Goal: Task Accomplishment & Management: Manage account settings

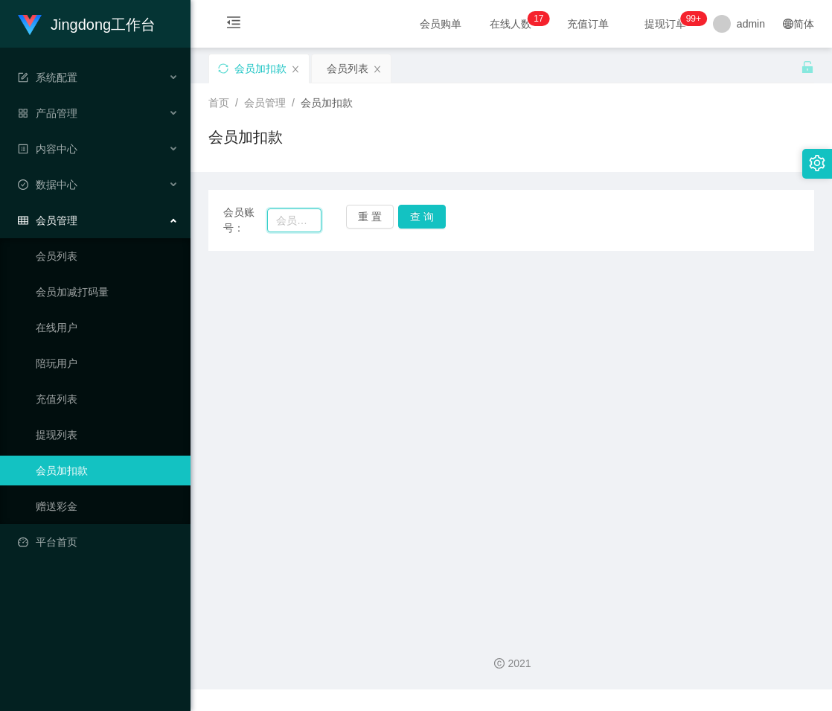
drag, startPoint x: 287, startPoint y: 225, endPoint x: 340, endPoint y: 223, distance: 53.6
click at [287, 224] on input "text" at bounding box center [294, 220] width 54 height 24
paste input "YKTEOH"
type input "YKTEOH"
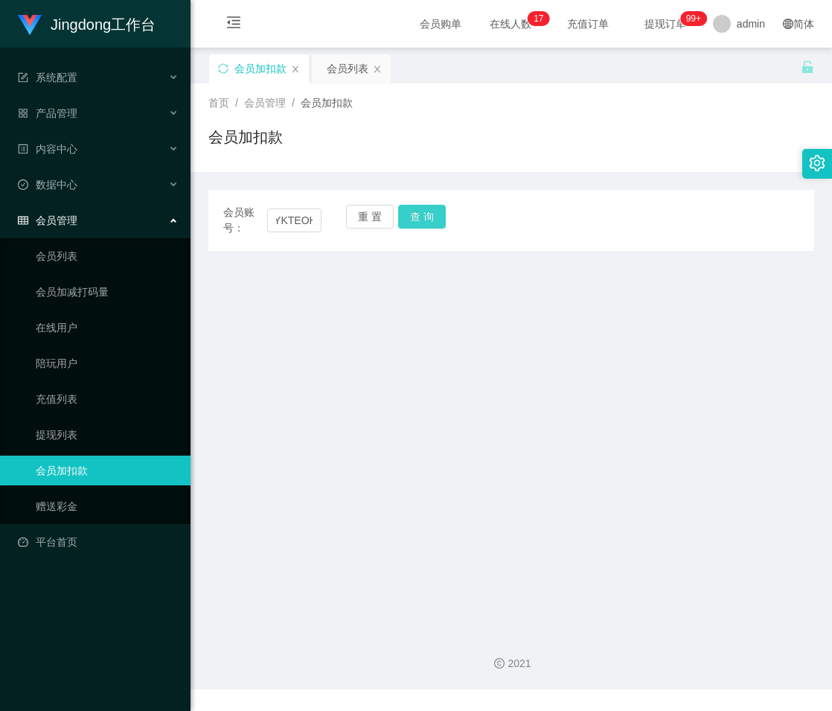
click at [430, 223] on button "查 询" at bounding box center [422, 217] width 48 height 24
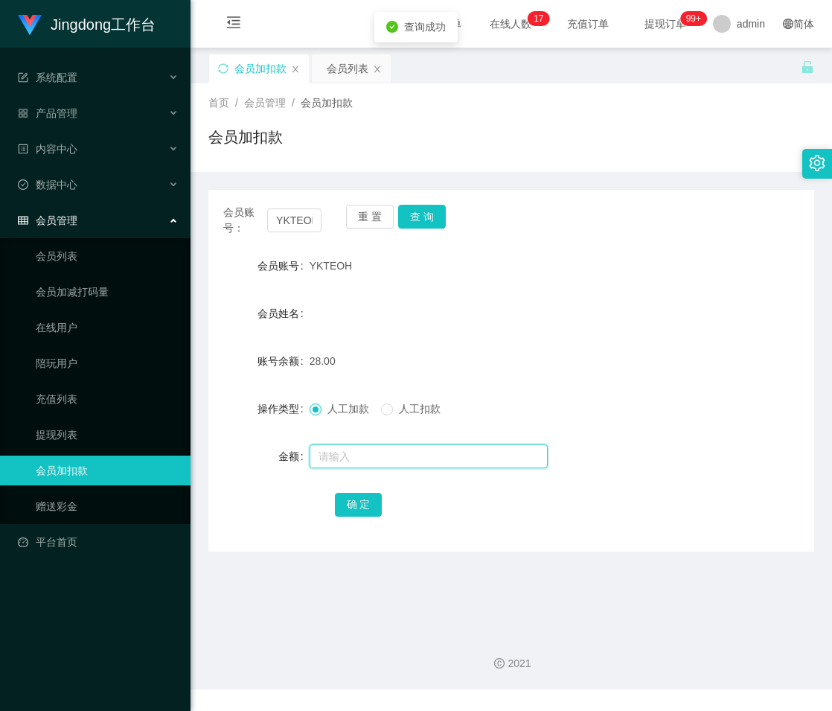
click at [345, 444] on input "text" at bounding box center [429, 456] width 238 height 24
click at [399, 457] on input "text" at bounding box center [429, 456] width 238 height 24
paste input "500"
type input "500"
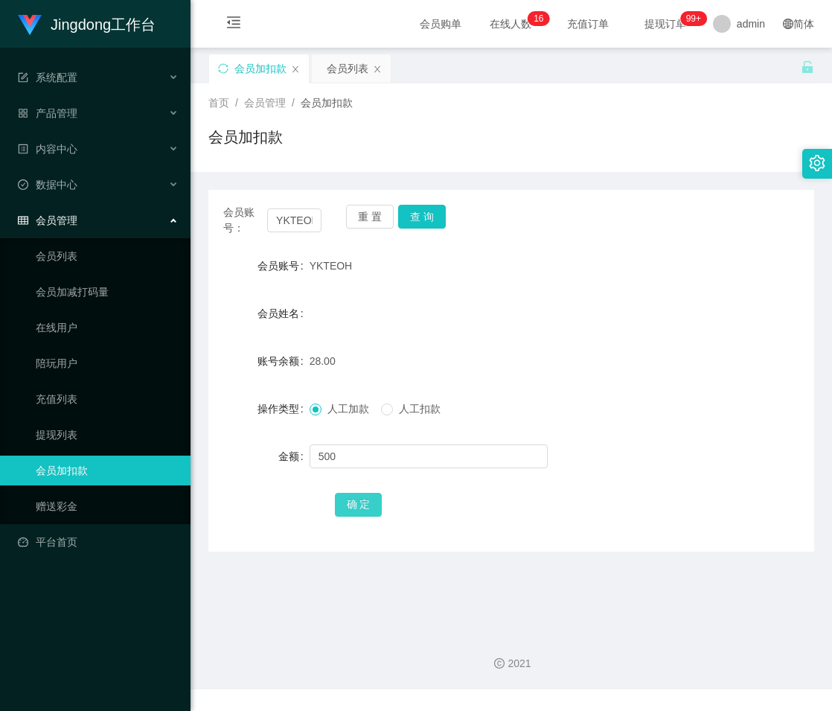
click at [356, 509] on button "确 定" at bounding box center [359, 505] width 48 height 24
click at [368, 217] on button "重 置" at bounding box center [370, 217] width 48 height 24
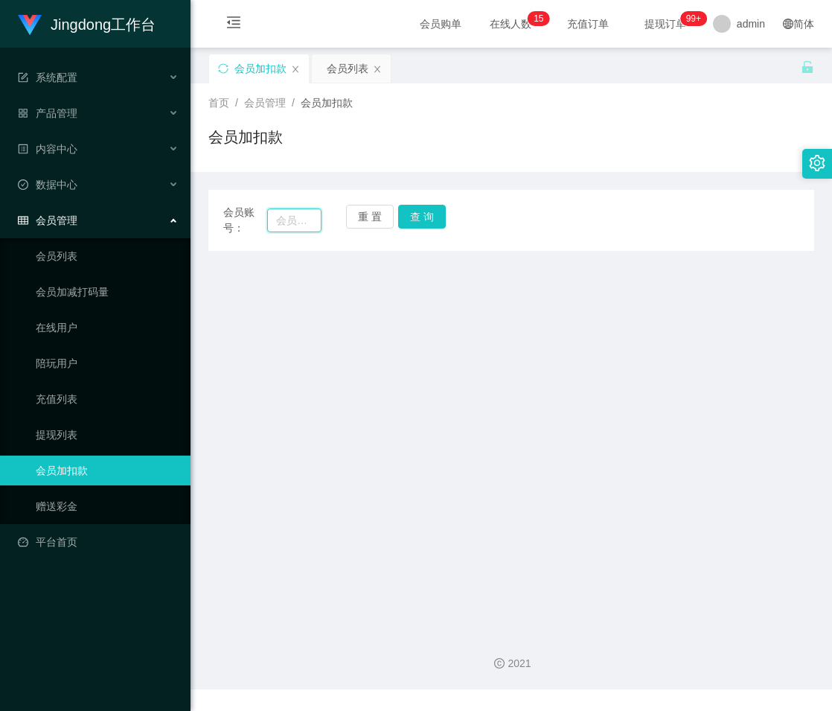
click at [298, 219] on input "text" at bounding box center [294, 220] width 54 height 24
paste input "King45679"
type input "King45679"
click at [441, 221] on button "查 询" at bounding box center [422, 217] width 48 height 24
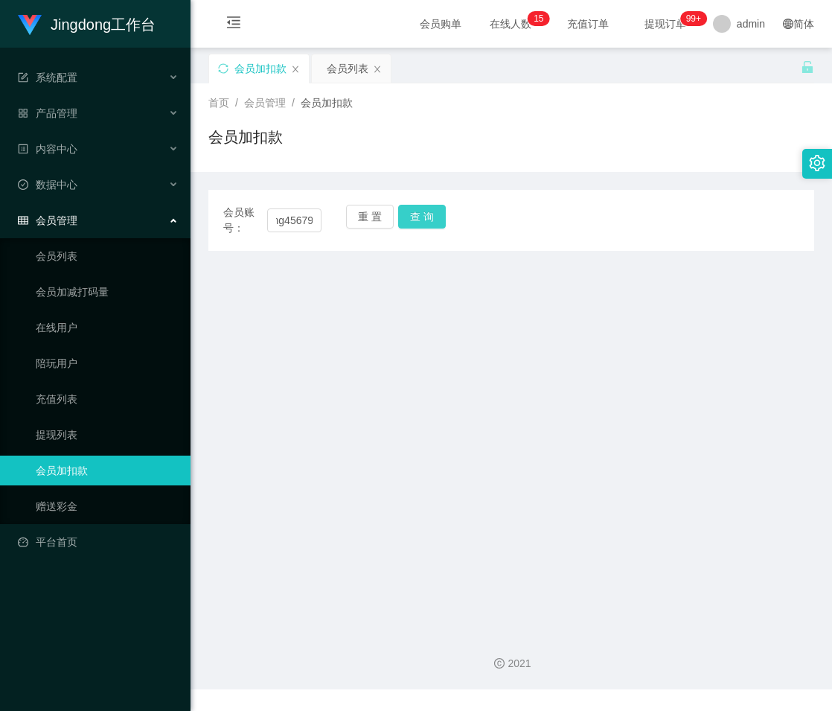
scroll to position [0, 0]
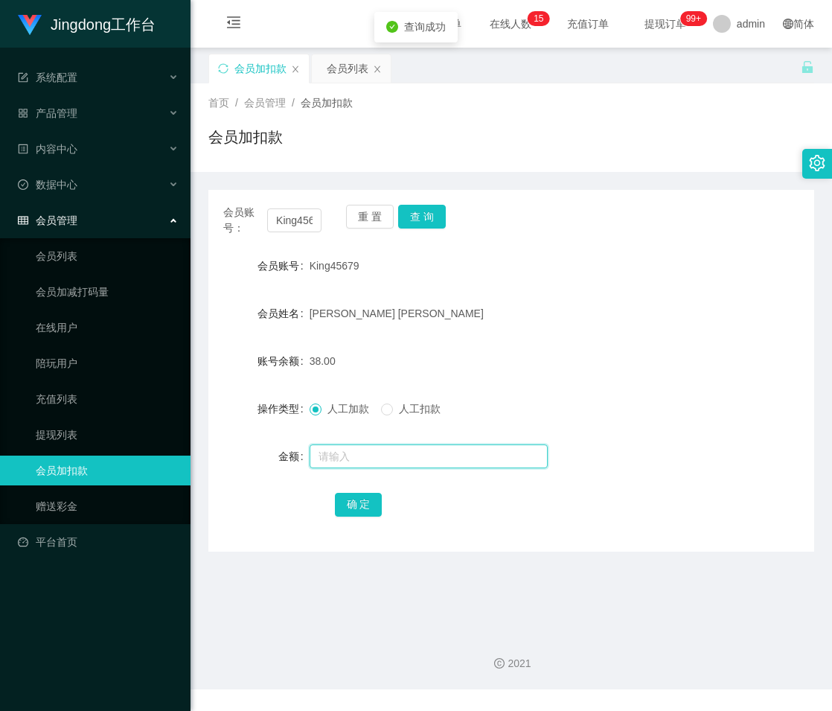
click at [366, 452] on input "text" at bounding box center [429, 456] width 238 height 24
click at [383, 450] on input "text" at bounding box center [429, 456] width 238 height 24
type input "500"
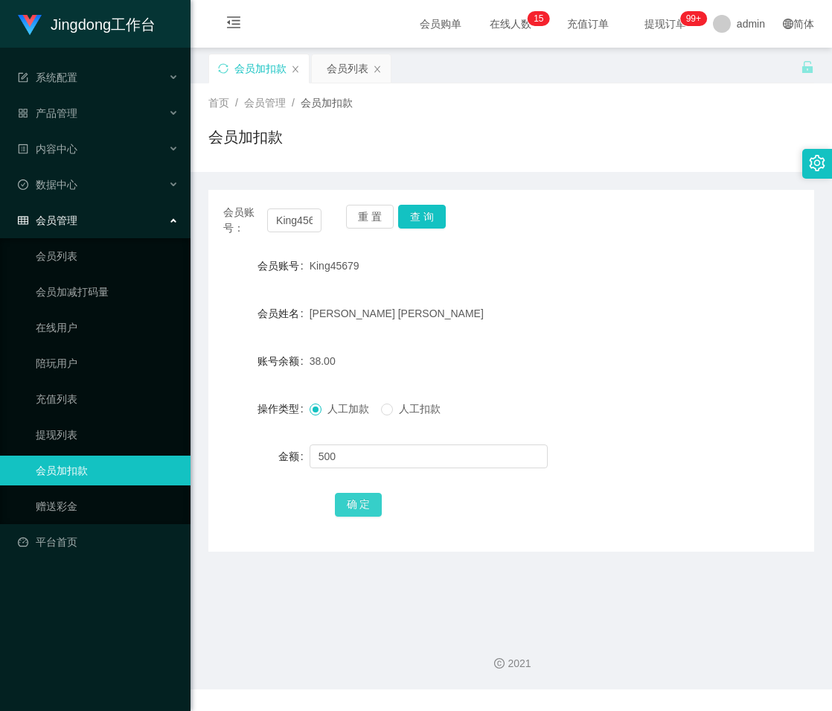
click at [355, 508] on button "确 定" at bounding box center [359, 505] width 48 height 24
click at [359, 214] on button "重 置" at bounding box center [370, 217] width 48 height 24
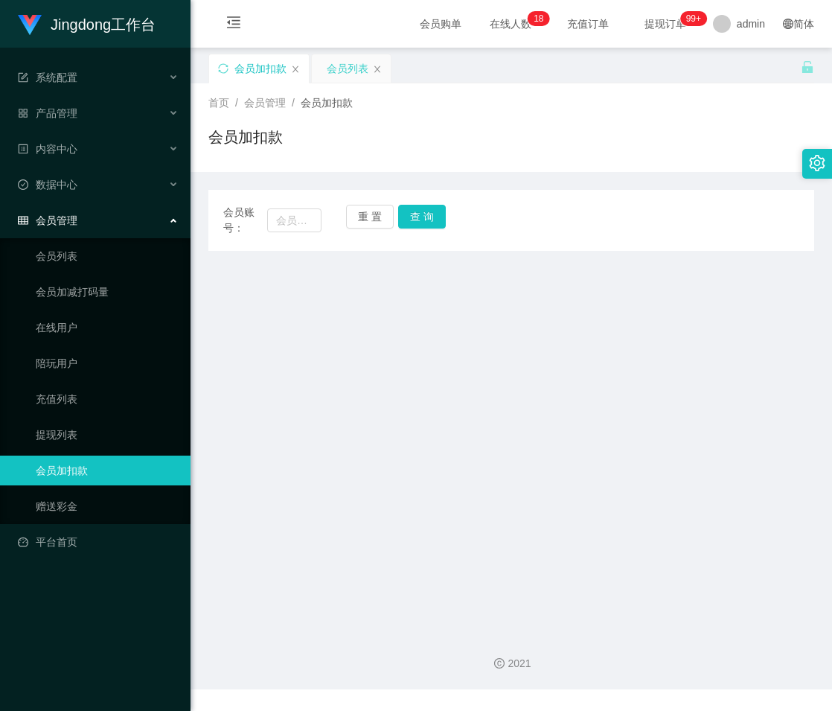
click at [341, 63] on div "会员列表" at bounding box center [348, 68] width 42 height 28
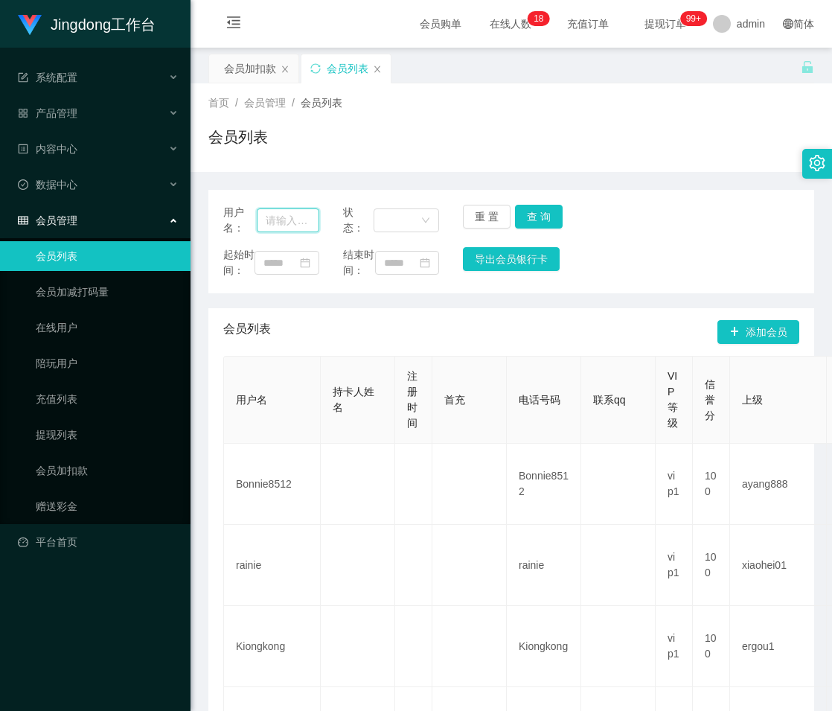
click at [306, 223] on input "text" at bounding box center [288, 220] width 63 height 24
paste input "Rebecca00"
type input "Rebecca00"
drag, startPoint x: 537, startPoint y: 215, endPoint x: 549, endPoint y: 218, distance: 12.3
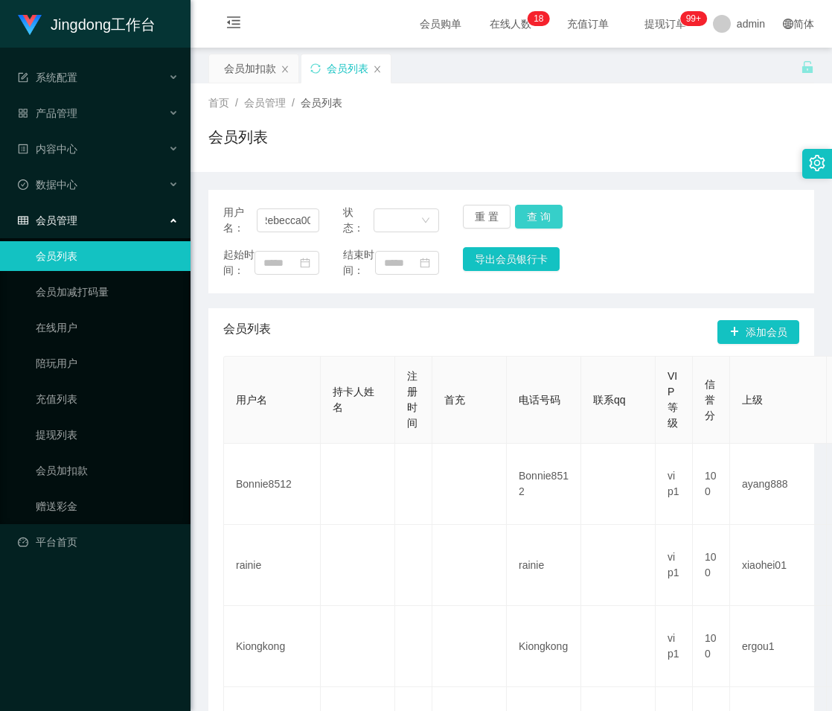
click at [538, 215] on button "查 询" at bounding box center [539, 217] width 48 height 24
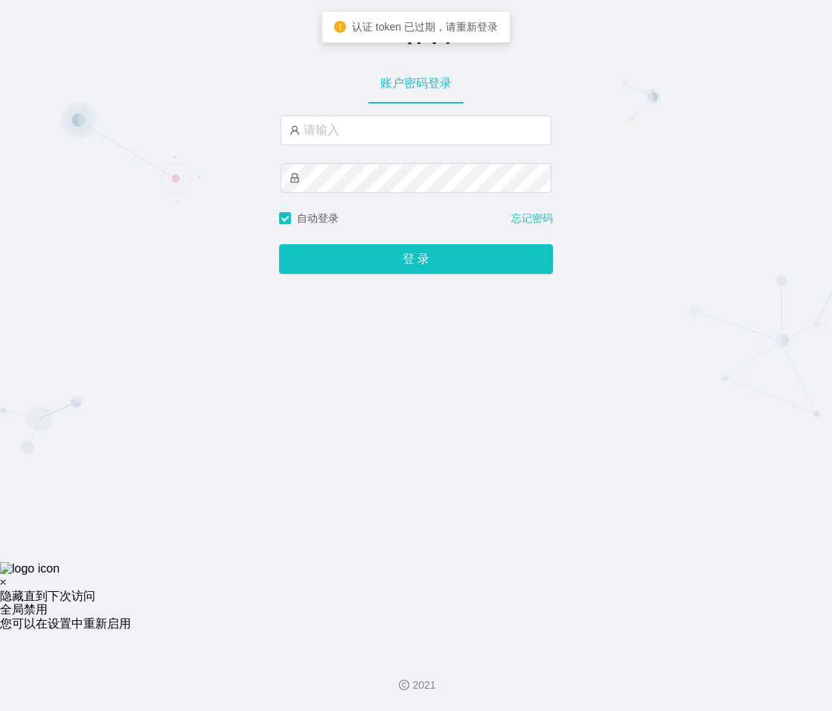
type input "admin"
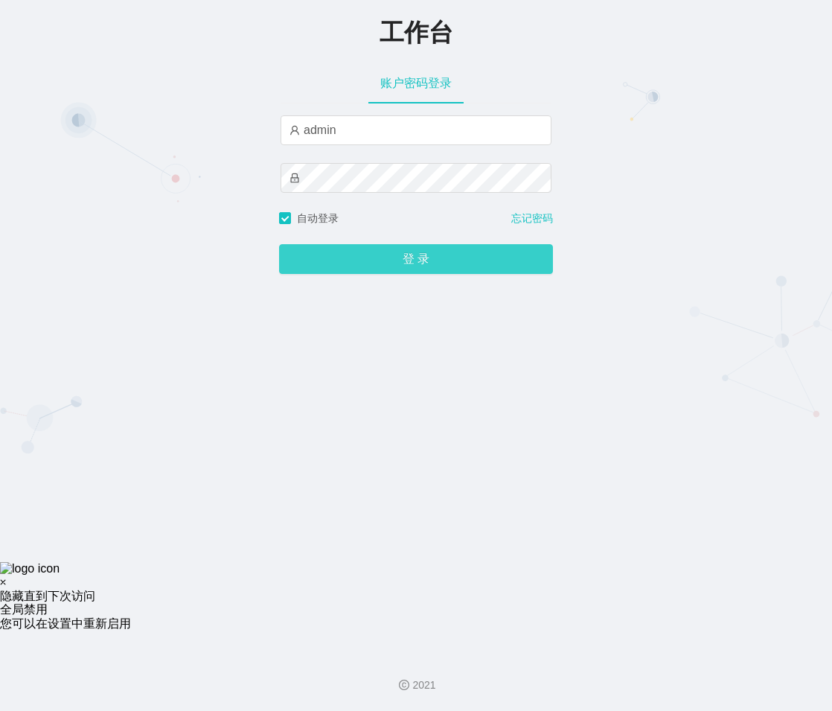
click at [365, 256] on button "登 录" at bounding box center [416, 259] width 274 height 30
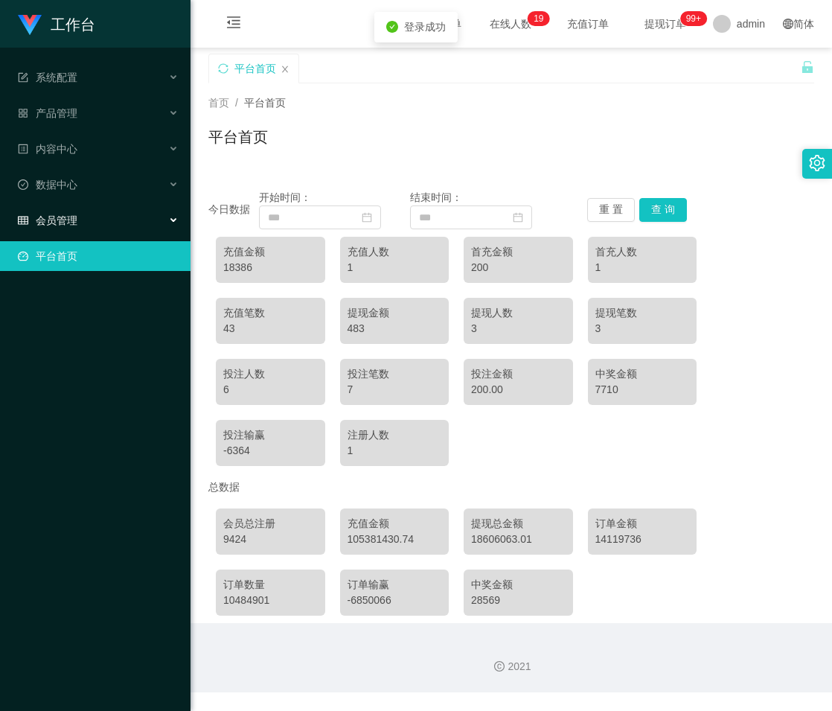
click at [69, 214] on span "会员管理" at bounding box center [48, 220] width 60 height 12
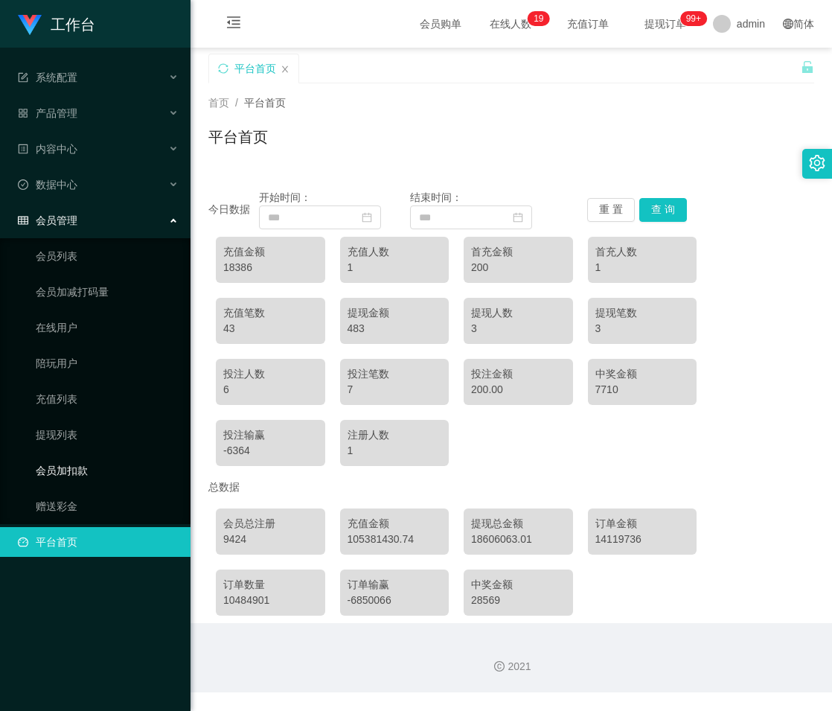
click at [71, 469] on link "会员加扣款" at bounding box center [107, 470] width 143 height 30
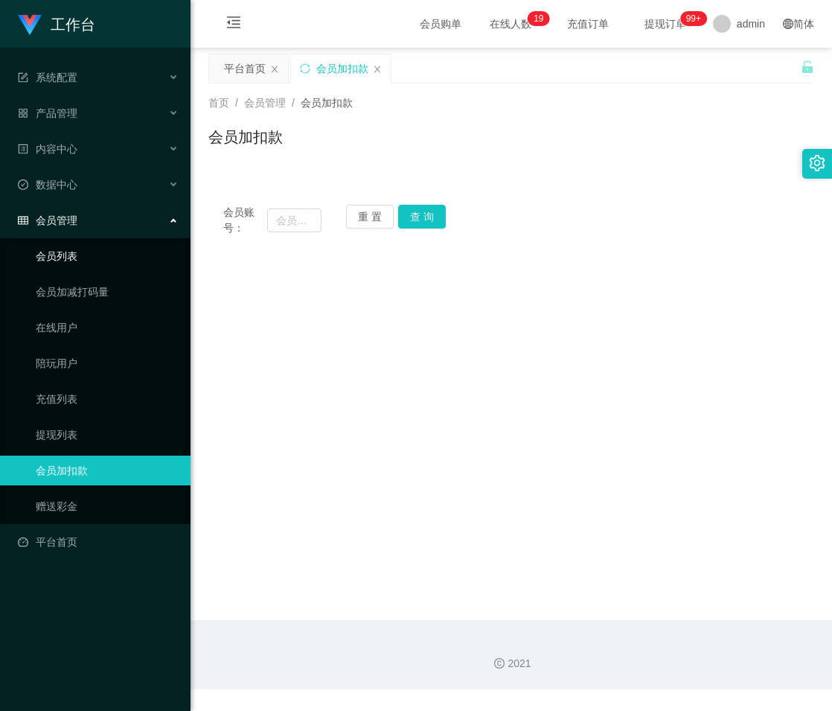
click at [80, 259] on link "会员列表" at bounding box center [107, 256] width 143 height 30
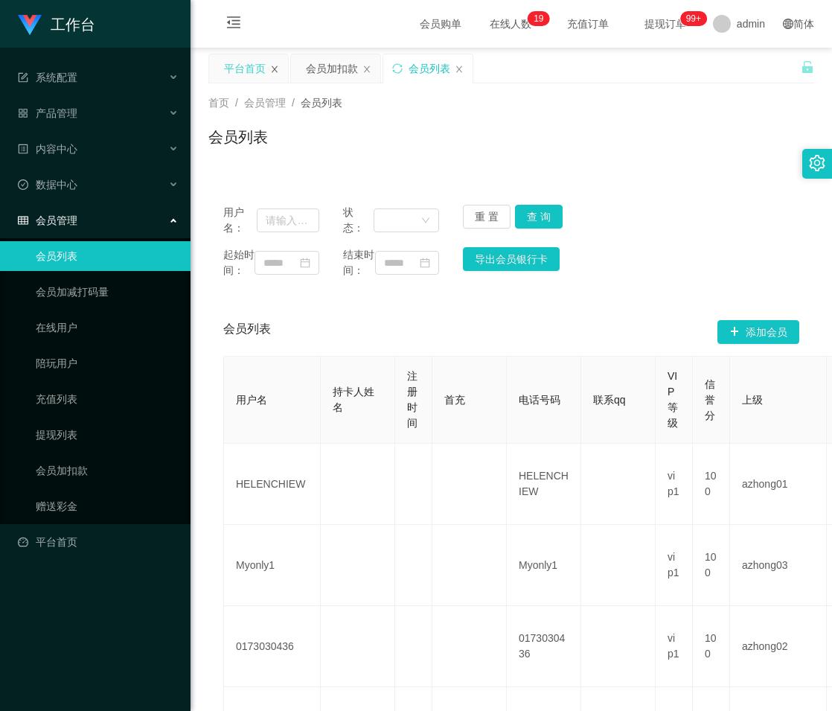
click at [274, 67] on icon "图标: close" at bounding box center [274, 69] width 9 height 9
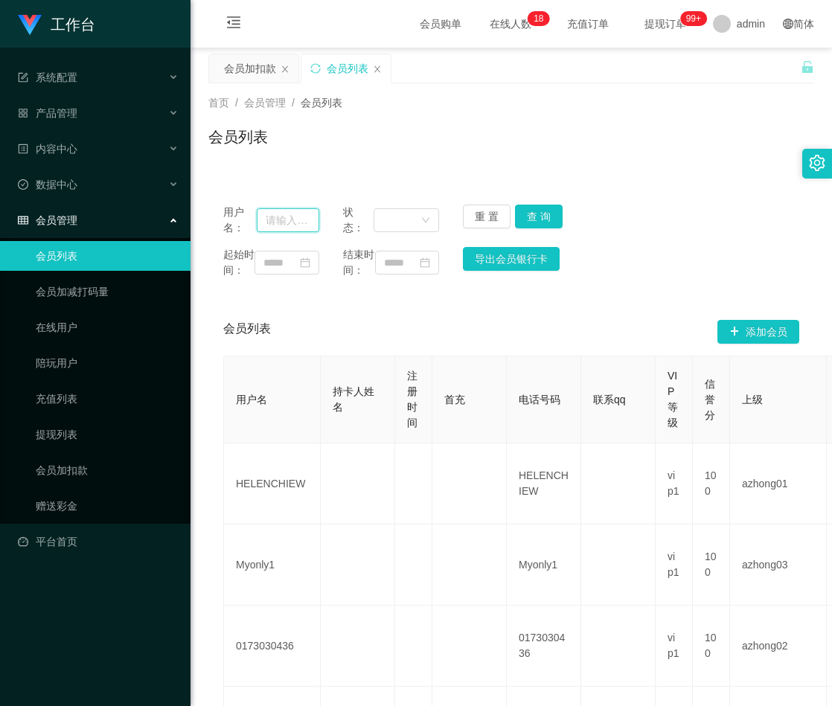
click at [288, 214] on input "text" at bounding box center [288, 220] width 63 height 24
paste input "86222573"
type input "86222573"
click at [542, 223] on button "查 询" at bounding box center [539, 217] width 48 height 24
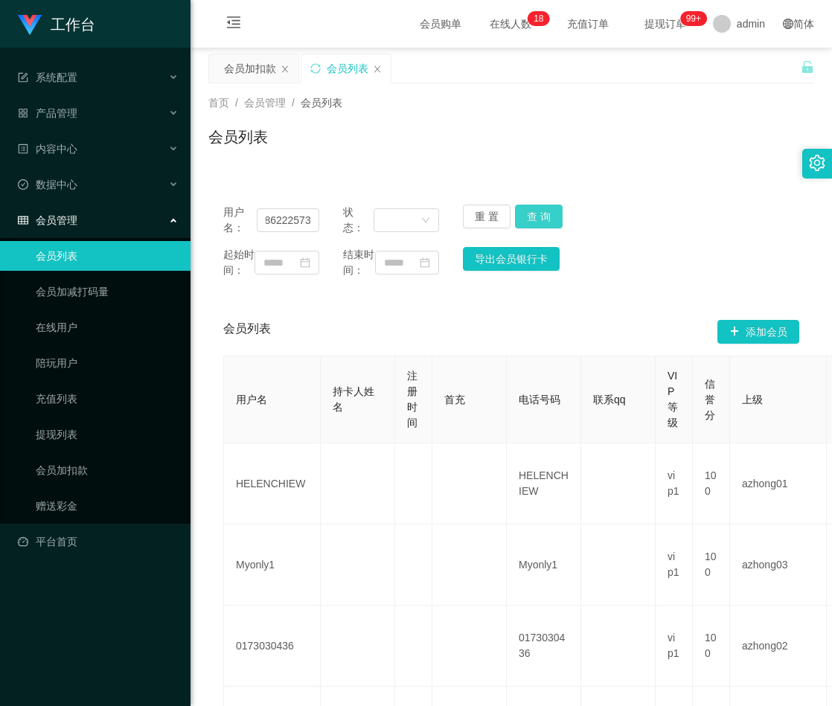
scroll to position [0, 0]
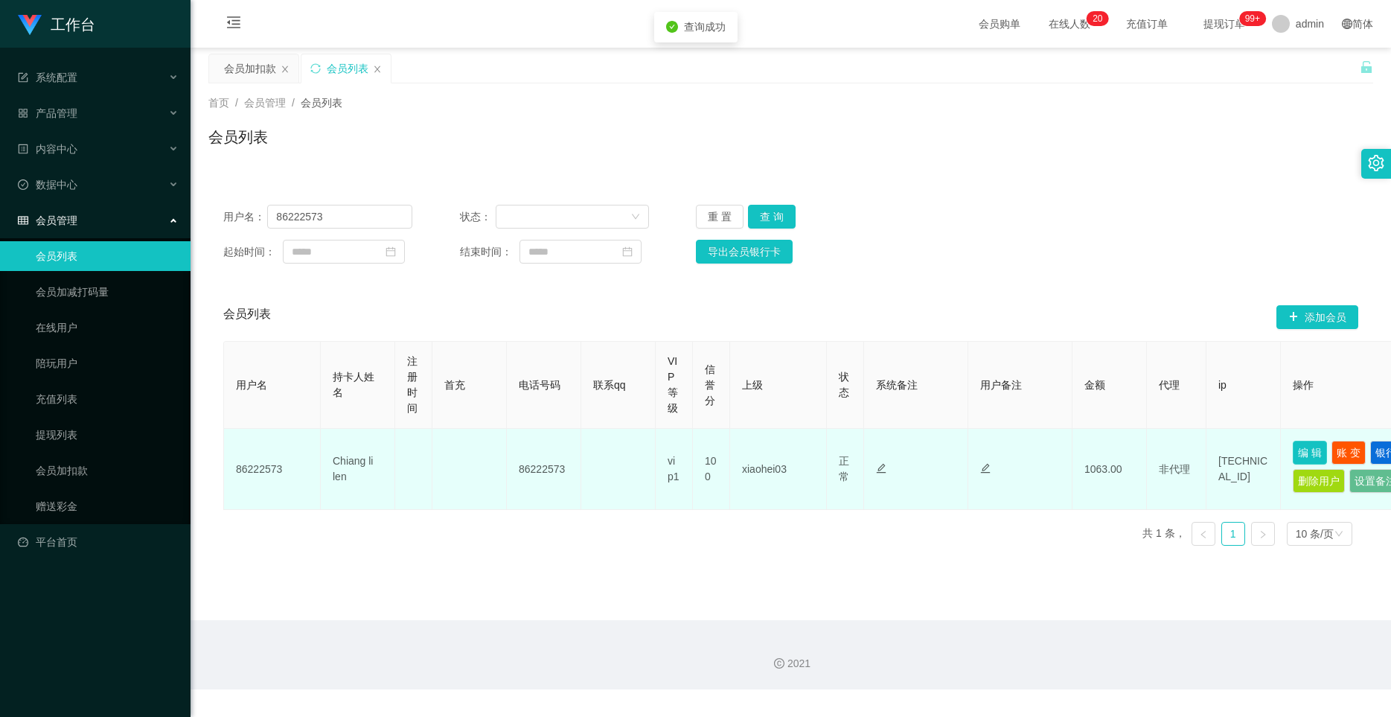
click at [831, 449] on button "编 辑" at bounding box center [1310, 453] width 34 height 24
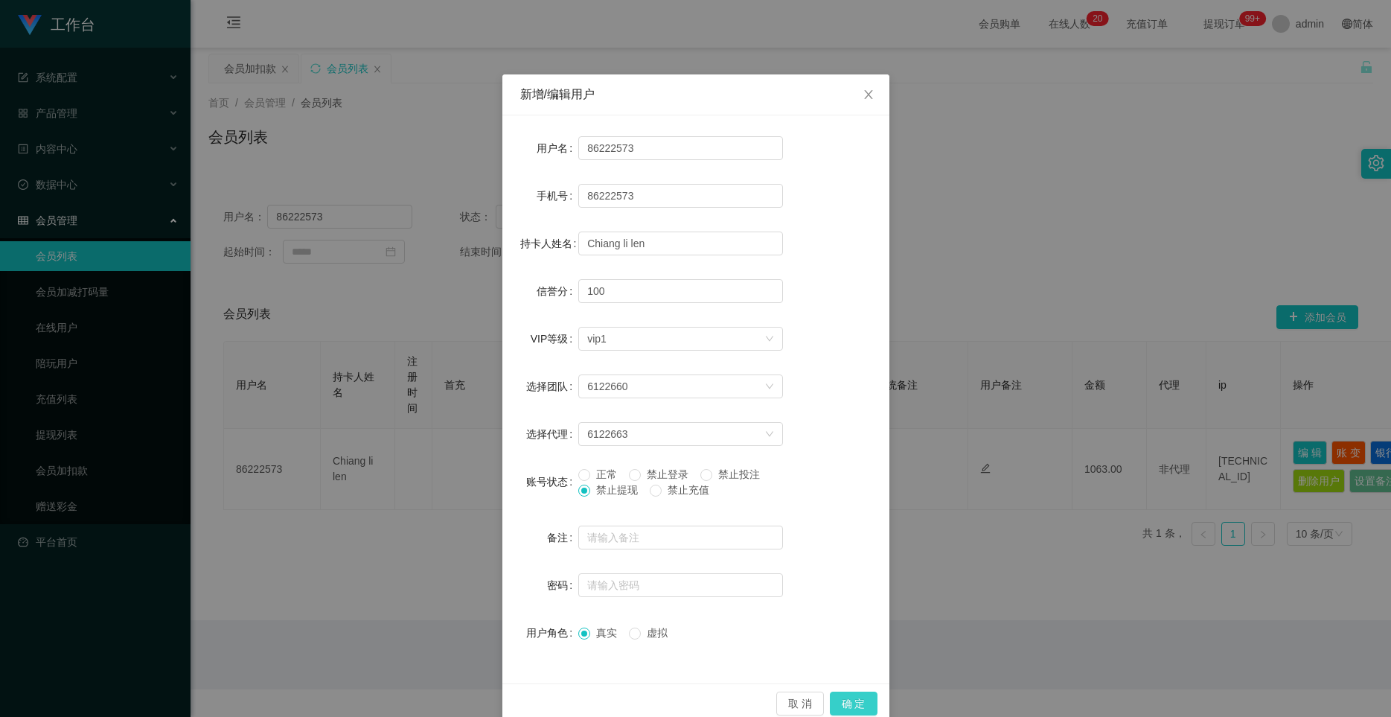
click at [831, 700] on button "确 定" at bounding box center [854, 703] width 48 height 24
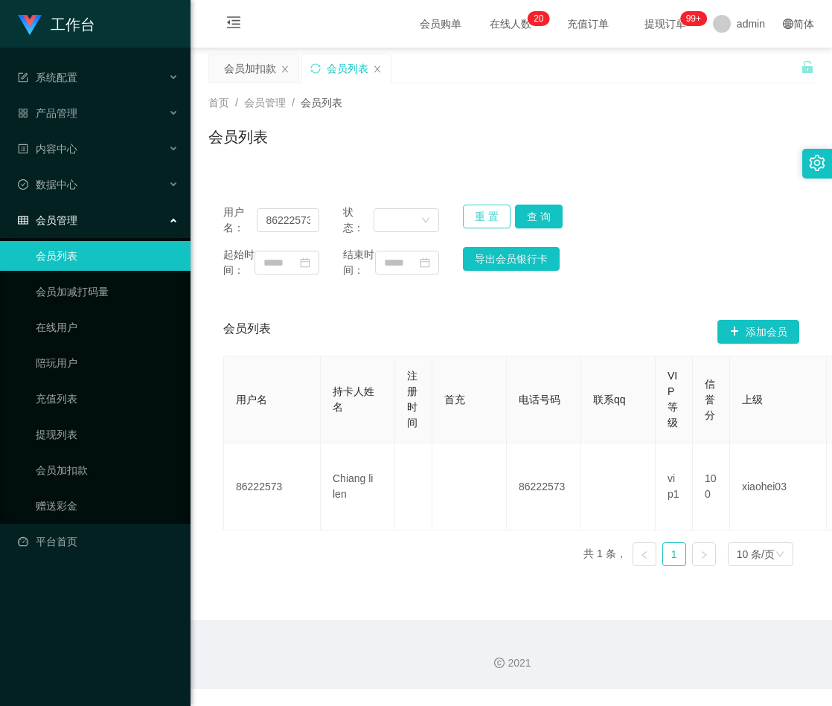
click at [485, 213] on button "重 置" at bounding box center [487, 217] width 48 height 24
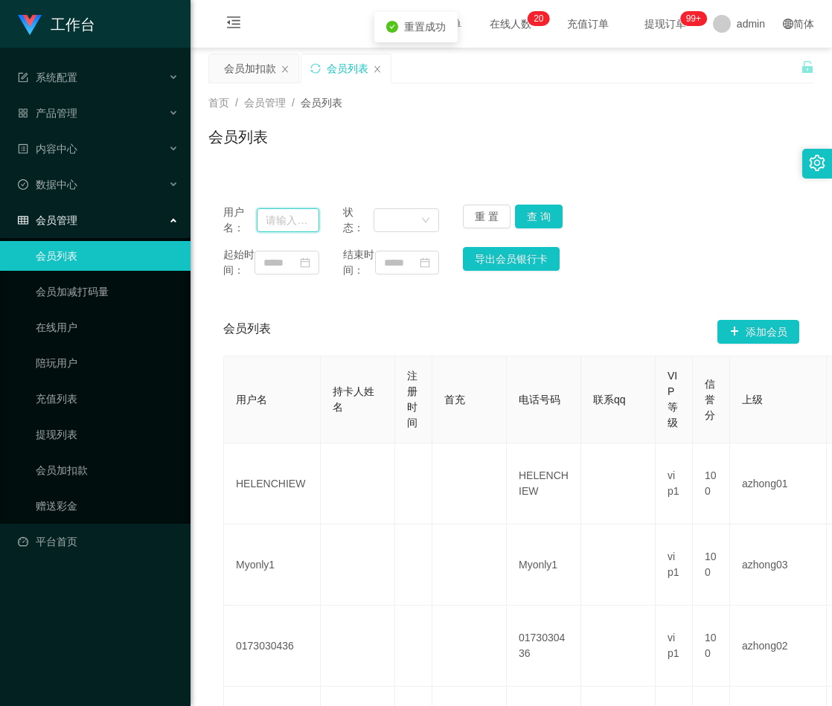
drag, startPoint x: 290, startPoint y: 212, endPoint x: 313, endPoint y: 216, distance: 22.6
click at [290, 212] on input "text" at bounding box center [288, 220] width 63 height 24
paste input "teddy612"
type input "teddy612"
click at [543, 220] on button "查 询" at bounding box center [539, 217] width 48 height 24
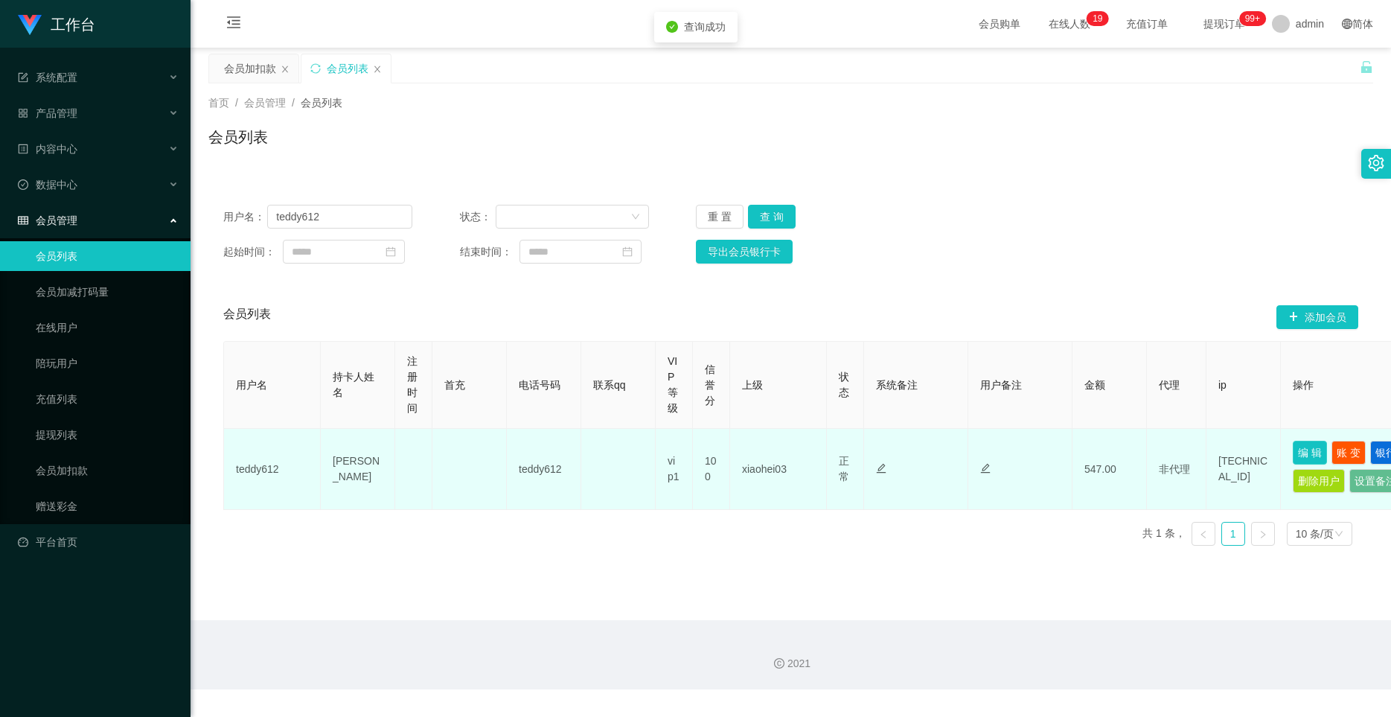
click at [831, 452] on button "编 辑" at bounding box center [1310, 453] width 34 height 24
type input "teddy612"
type input "[PERSON_NAME]"
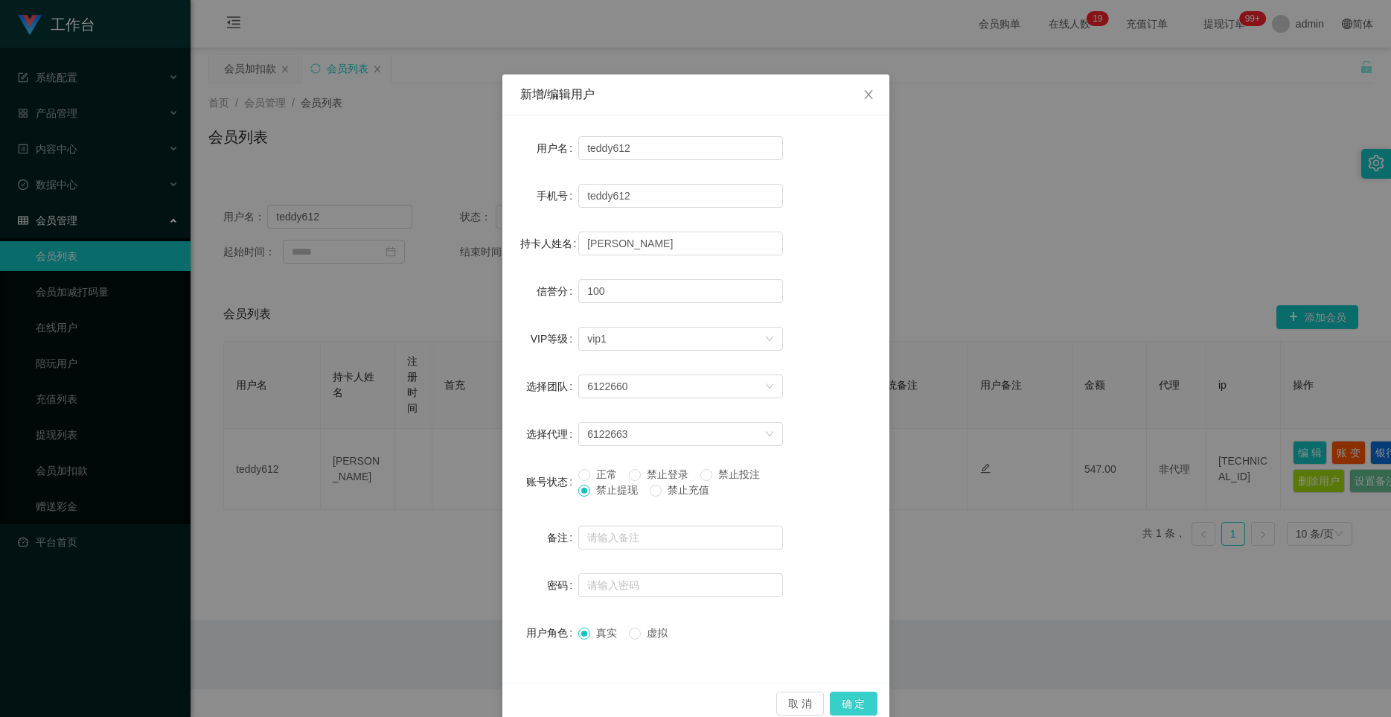
click at [831, 699] on button "确 定" at bounding box center [854, 703] width 48 height 24
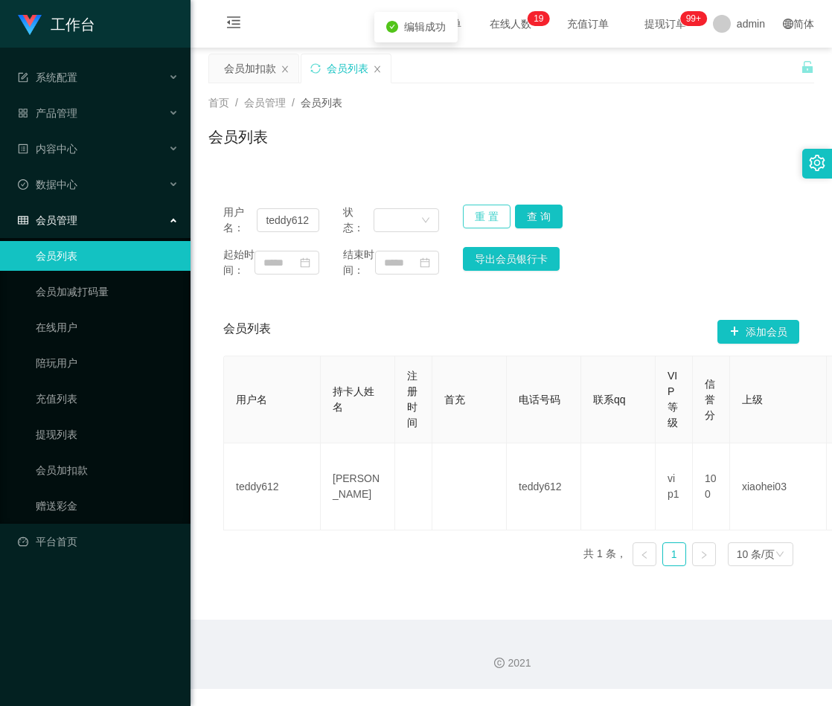
click at [474, 205] on button "重 置" at bounding box center [487, 217] width 48 height 24
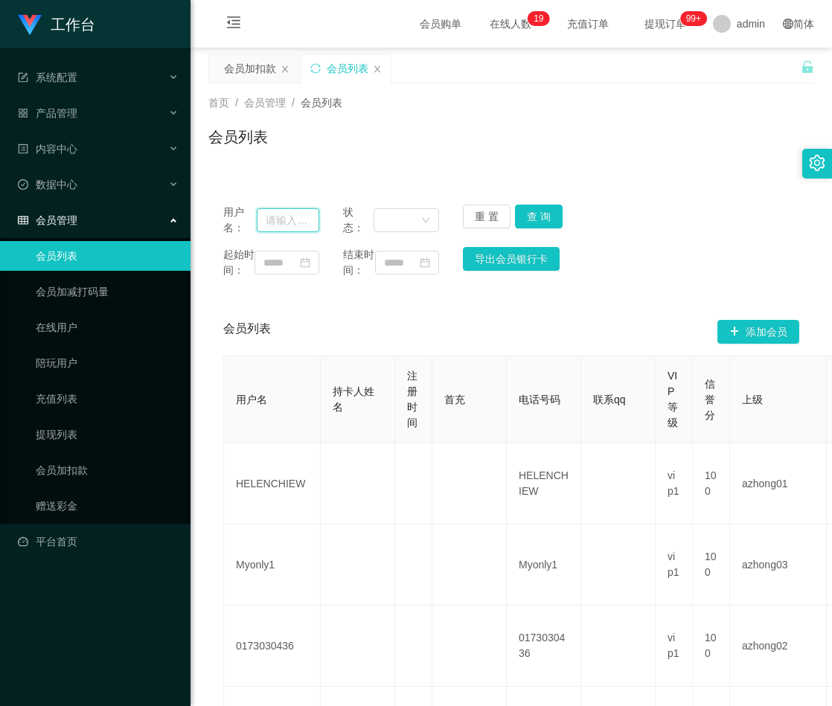
paste input "XiaoFanKai"
click at [286, 229] on input "text" at bounding box center [288, 220] width 63 height 24
type input "XiaoFanKai"
click at [531, 211] on button "查 询" at bounding box center [539, 217] width 48 height 24
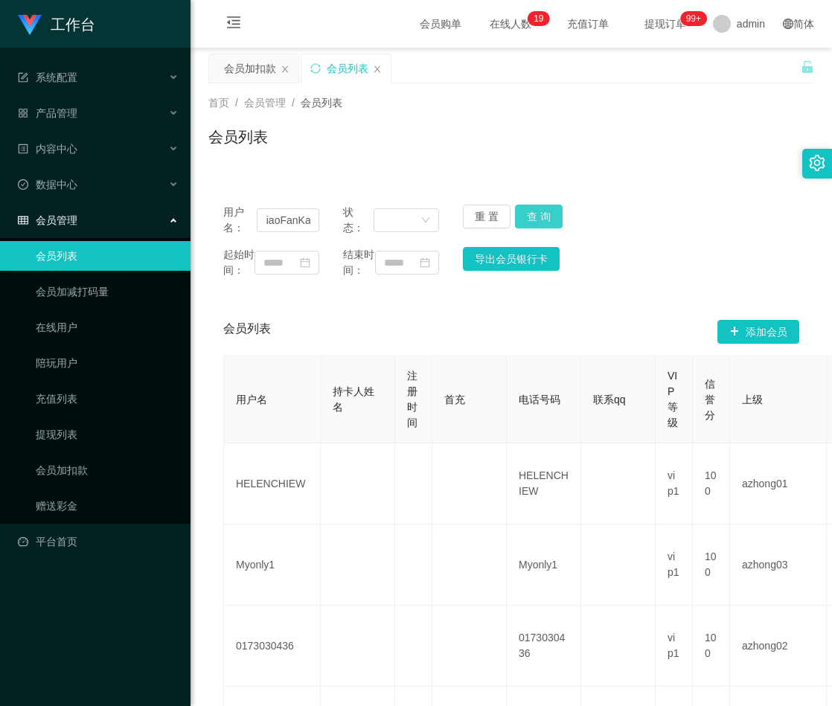
scroll to position [0, 0]
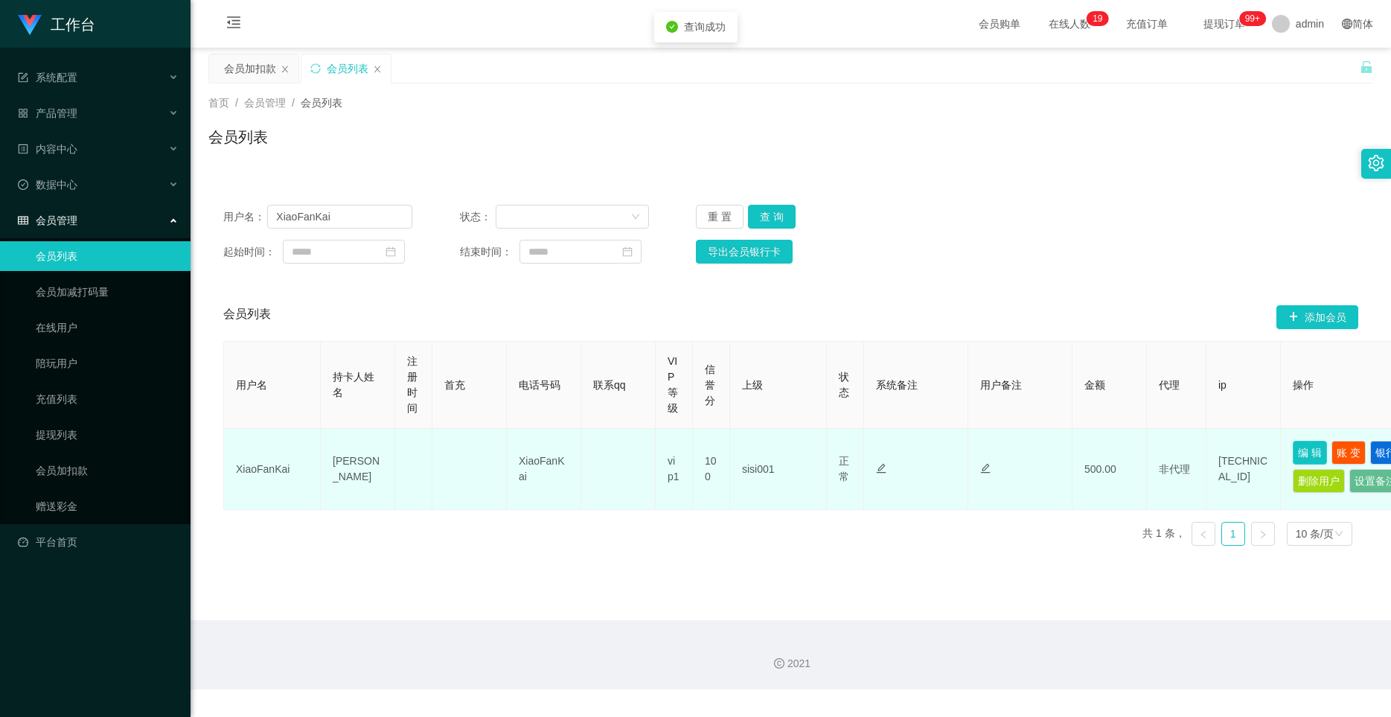
click at [831, 449] on button "编 辑" at bounding box center [1310, 453] width 34 height 24
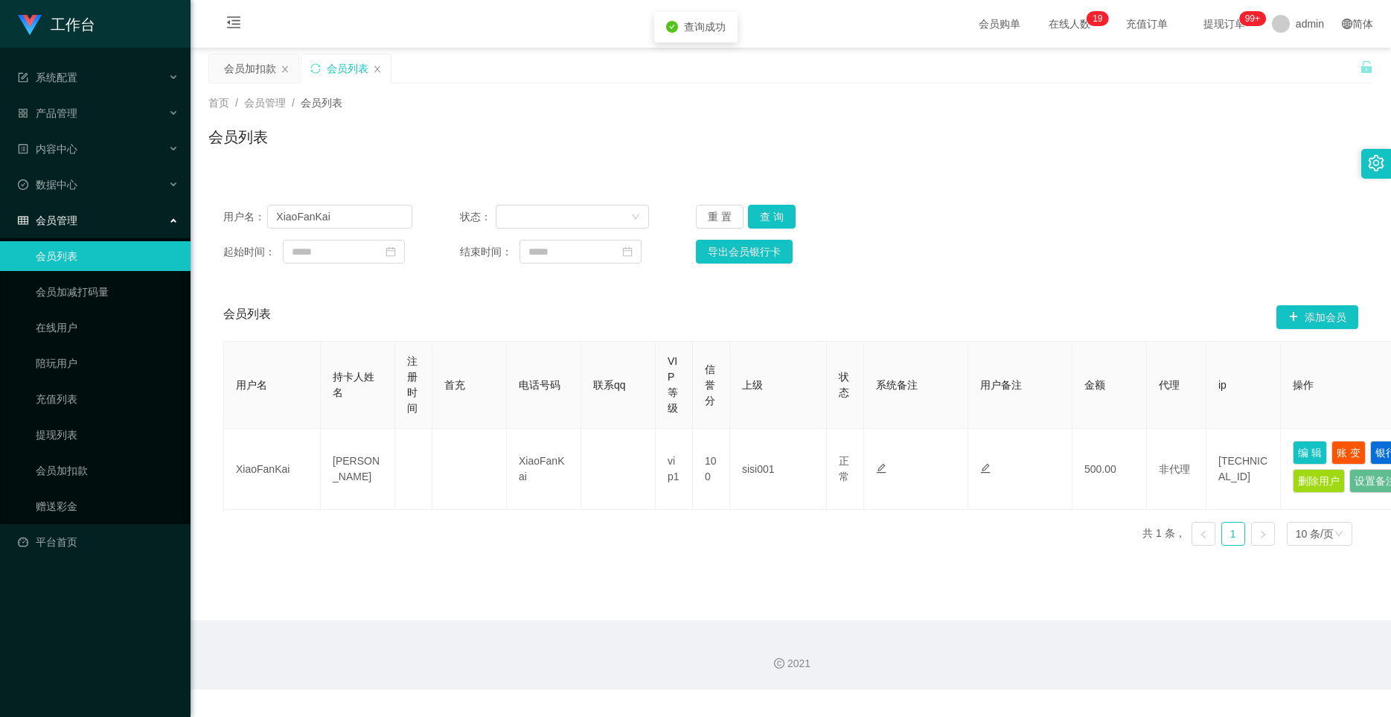
type input "XiaoFanKai"
type input "[PERSON_NAME]"
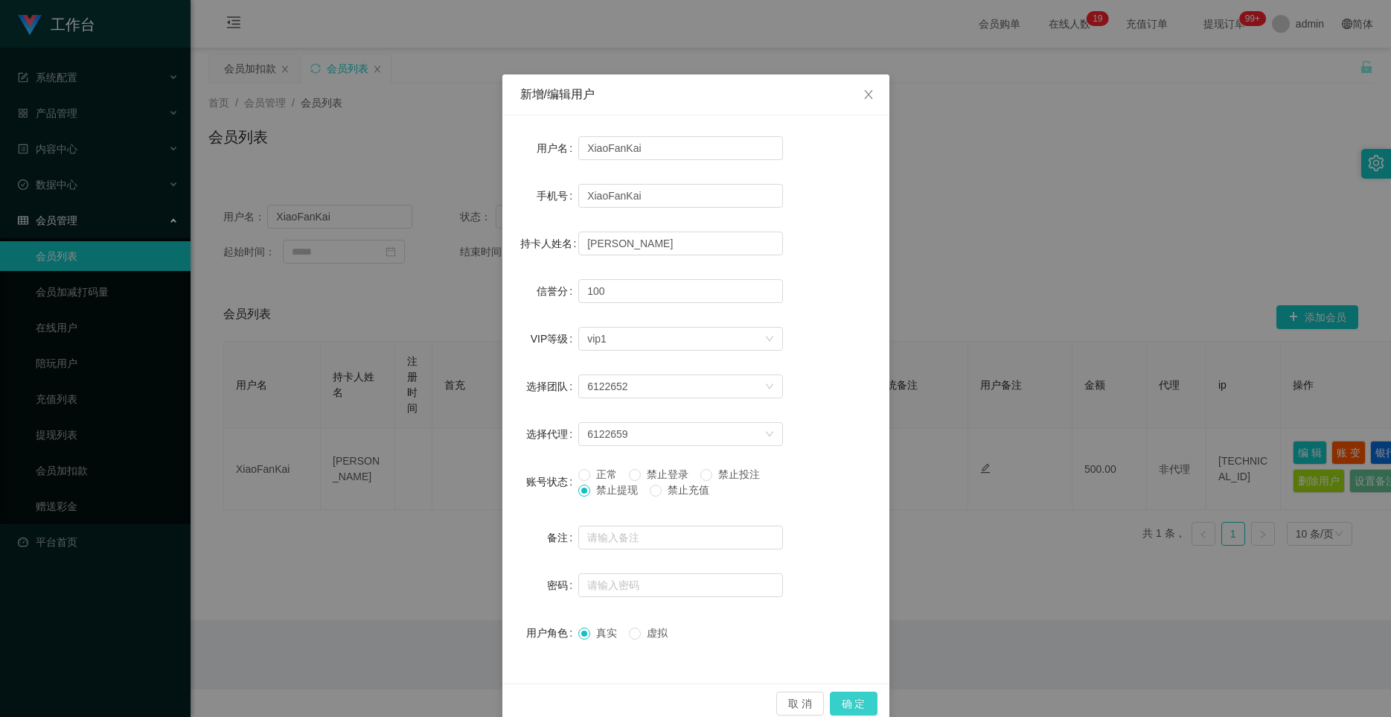
click at [831, 702] on button "确 定" at bounding box center [854, 703] width 48 height 24
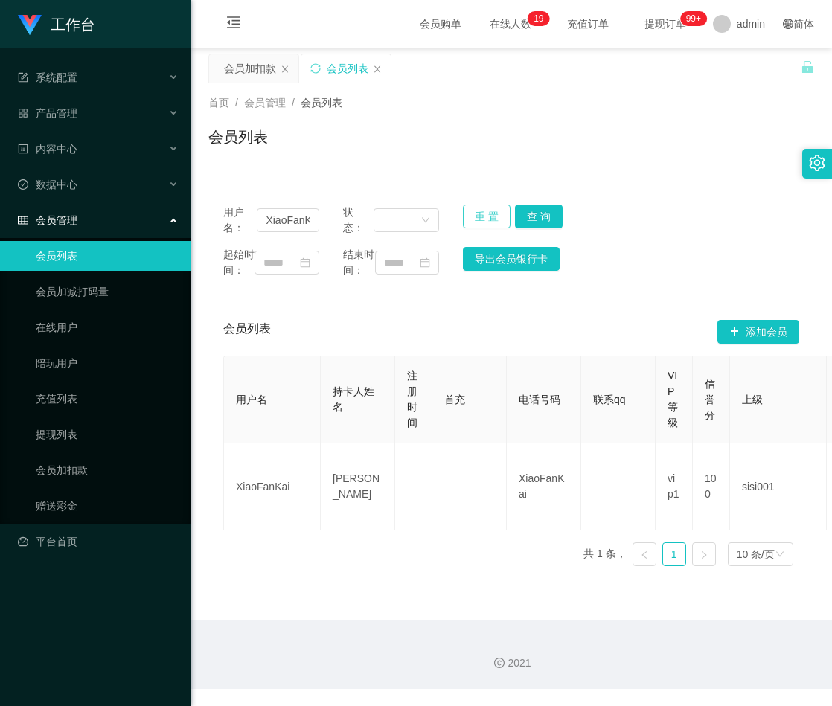
click at [463, 216] on button "重 置" at bounding box center [487, 217] width 48 height 24
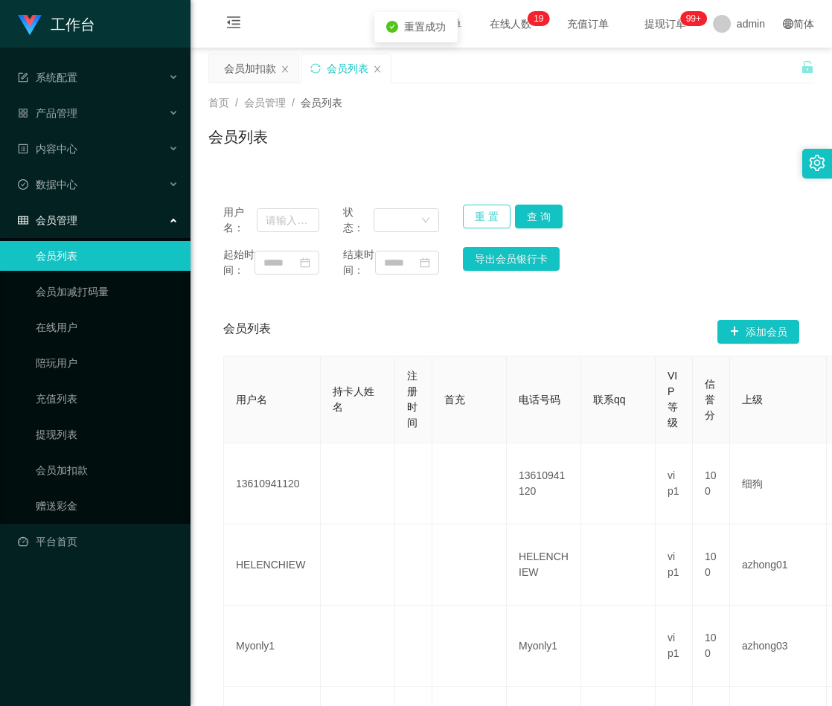
click at [488, 219] on button "重 置" at bounding box center [487, 217] width 48 height 24
click at [264, 220] on input "text" at bounding box center [288, 220] width 63 height 24
paste input "CKL"
type input "CKL"
click at [522, 217] on button "查 询" at bounding box center [539, 217] width 48 height 24
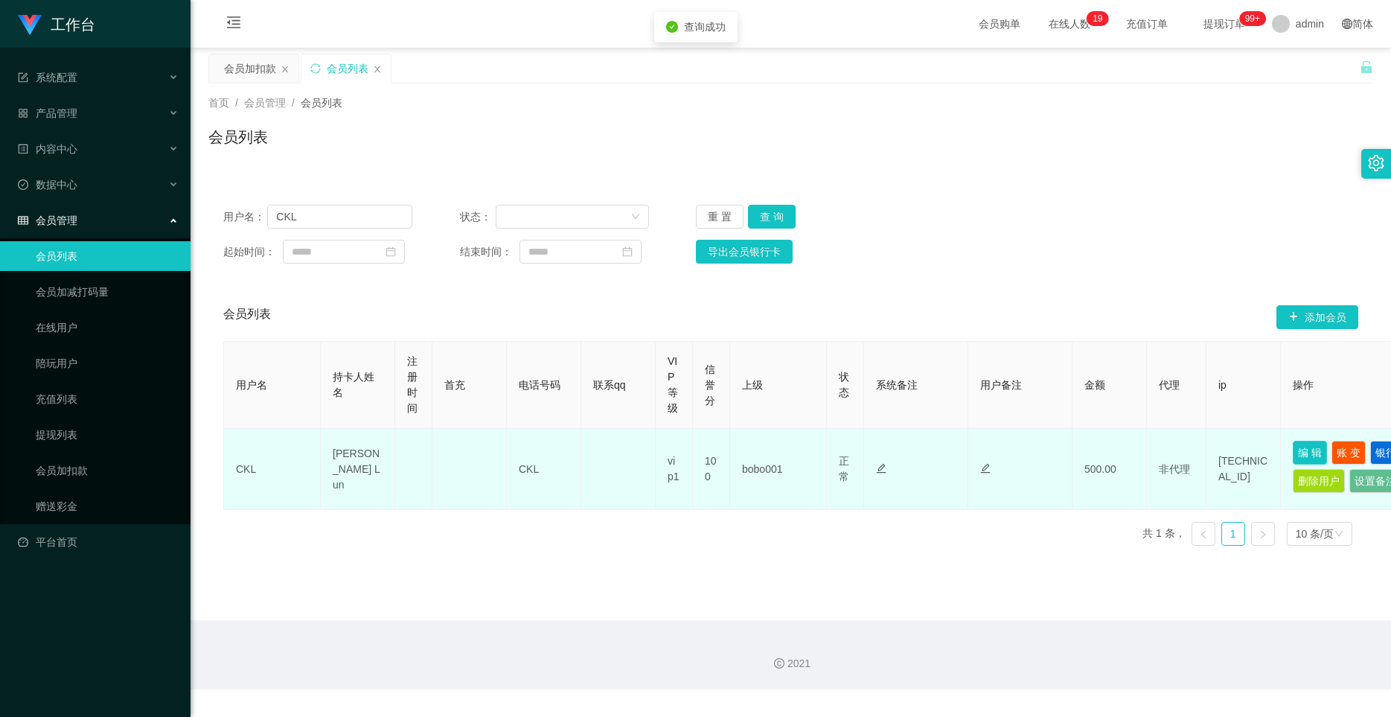
click at [831, 452] on button "编 辑" at bounding box center [1310, 453] width 34 height 24
type input "CKL"
type input "[PERSON_NAME] L un"
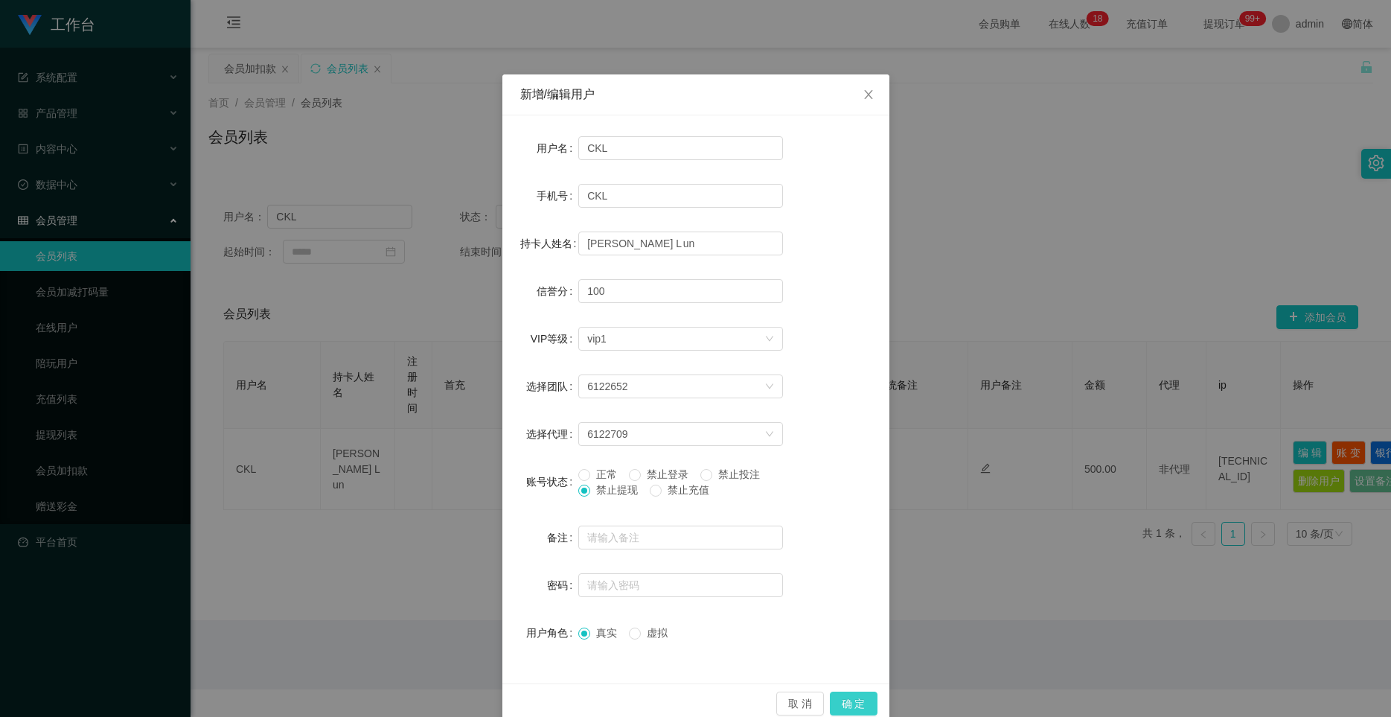
click at [831, 704] on button "确 定" at bounding box center [854, 703] width 48 height 24
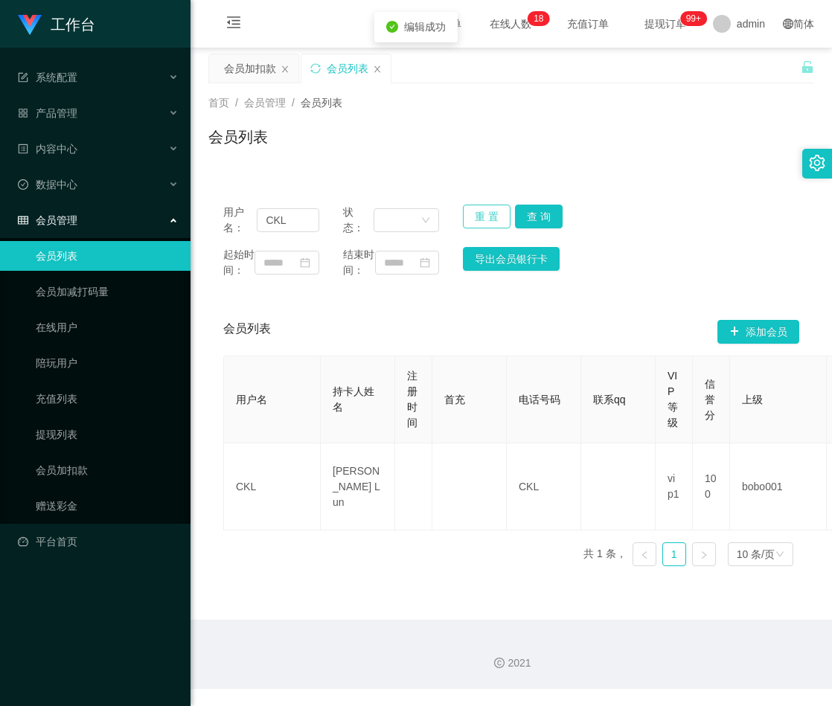
click at [470, 217] on button "重 置" at bounding box center [487, 217] width 48 height 24
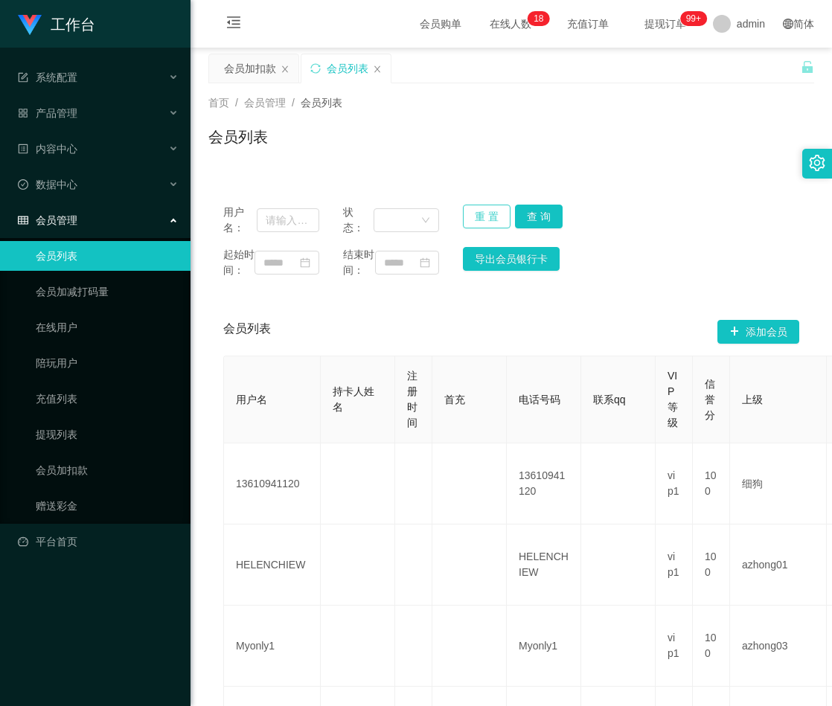
click at [470, 210] on button "重 置" at bounding box center [487, 217] width 48 height 24
click at [292, 220] on input "text" at bounding box center [288, 220] width 63 height 24
paste input "90550388"
type input "90550388"
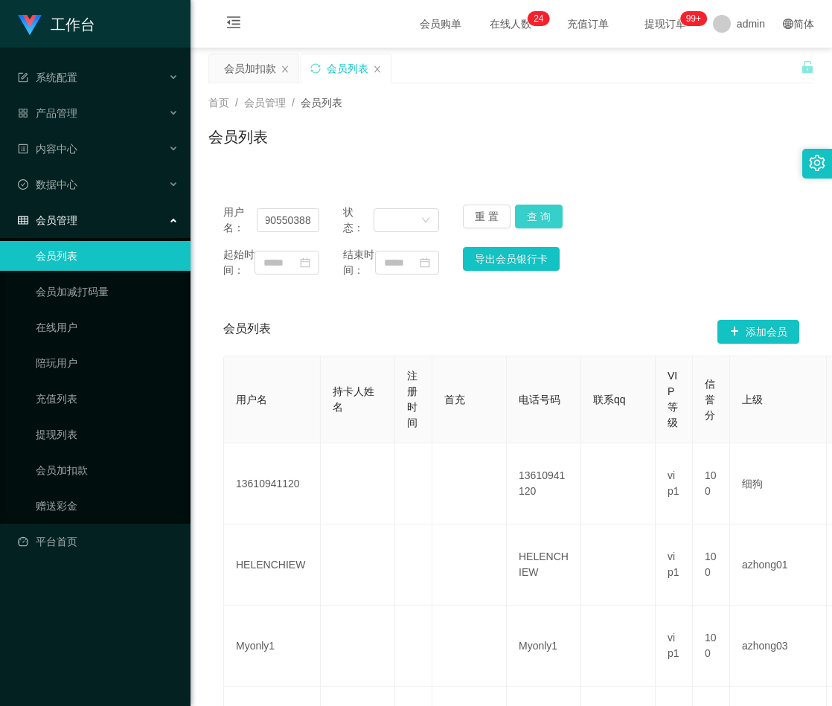
click at [537, 206] on button "查 询" at bounding box center [539, 217] width 48 height 24
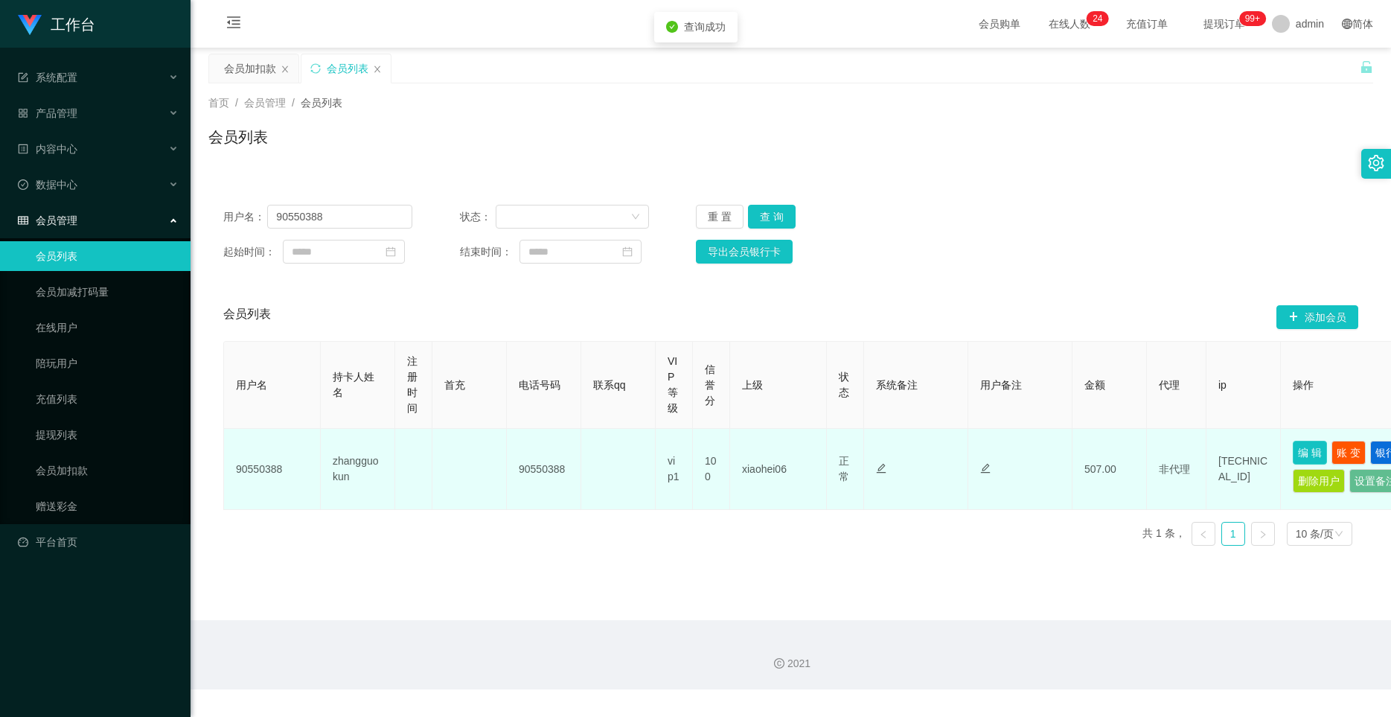
click at [831, 457] on button "编 辑" at bounding box center [1310, 453] width 34 height 24
type input "90550388"
type input "zhangguokun"
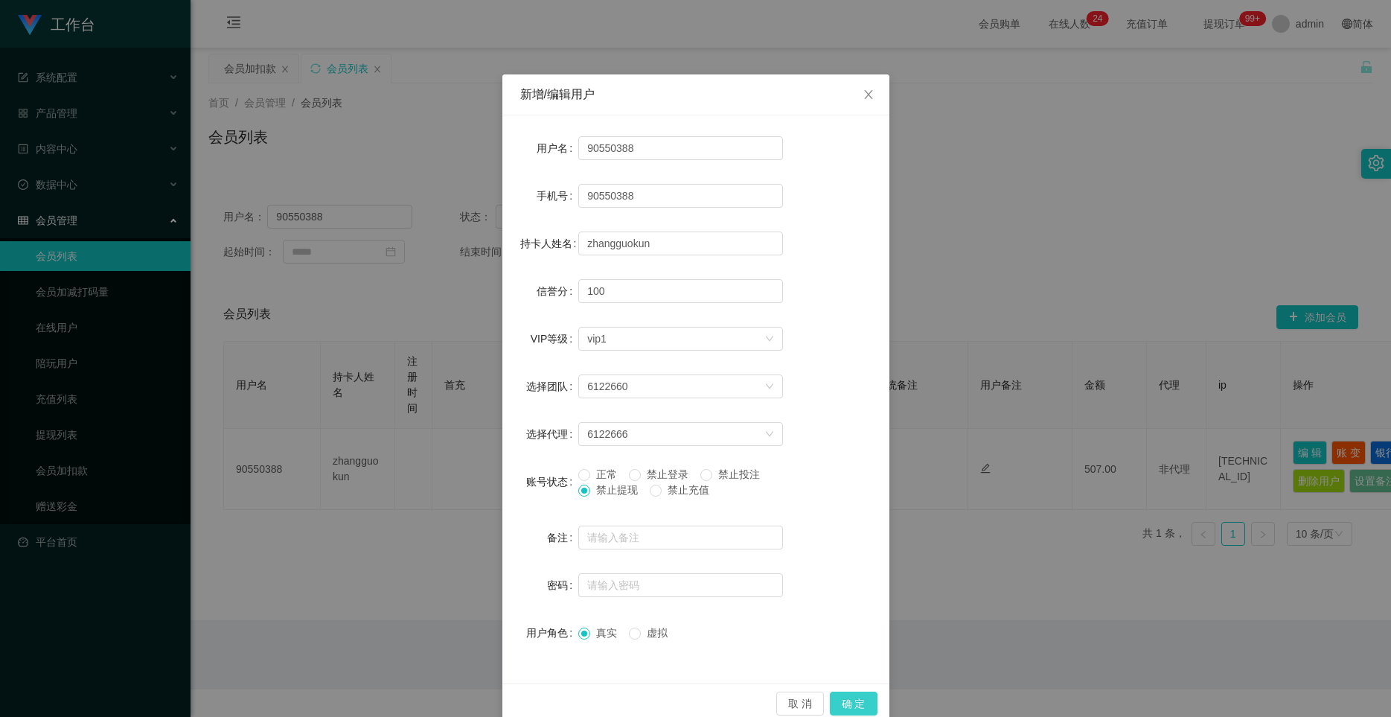
click at [831, 704] on button "确 定" at bounding box center [854, 703] width 48 height 24
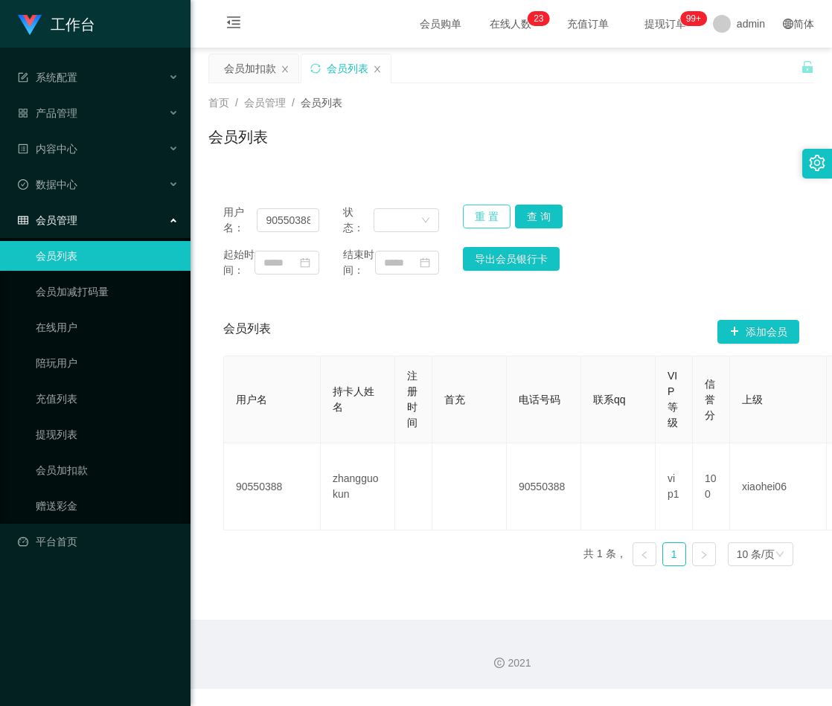
click at [479, 210] on button "重 置" at bounding box center [487, 217] width 48 height 24
